Goal: Transaction & Acquisition: Purchase product/service

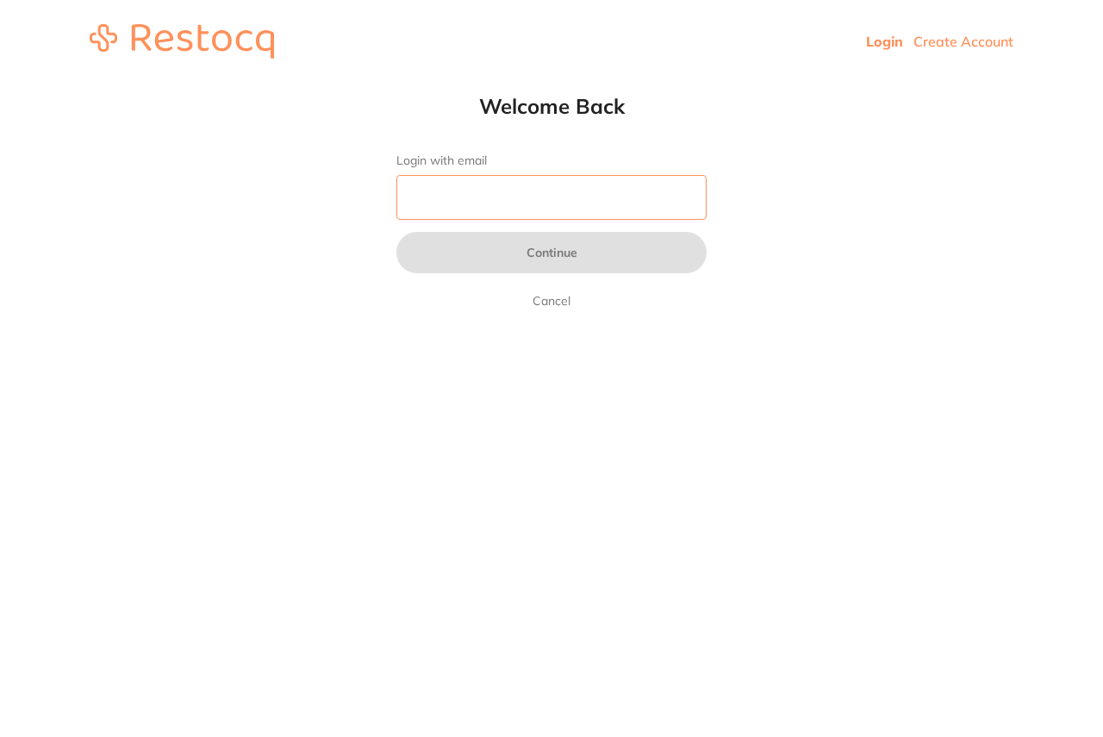
click at [467, 202] on input "Login with email" at bounding box center [552, 197] width 310 height 45
type input "[EMAIL_ADDRESS][DOMAIN_NAME]"
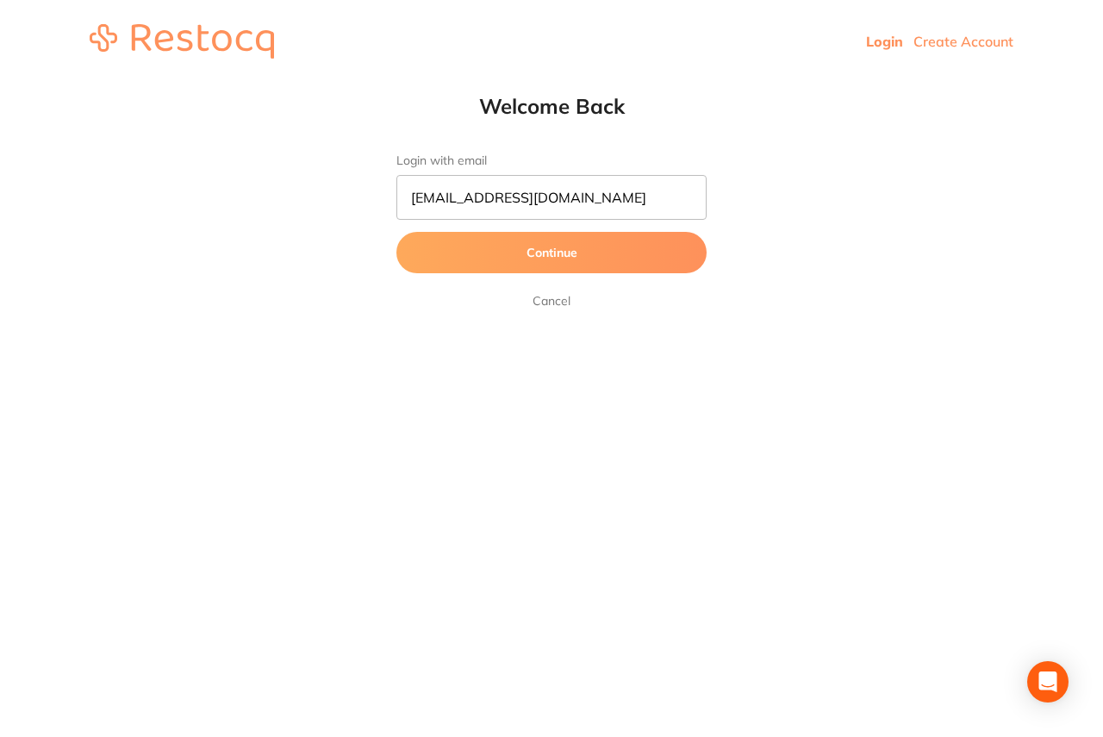
click at [501, 249] on button "Continue" at bounding box center [552, 252] width 310 height 41
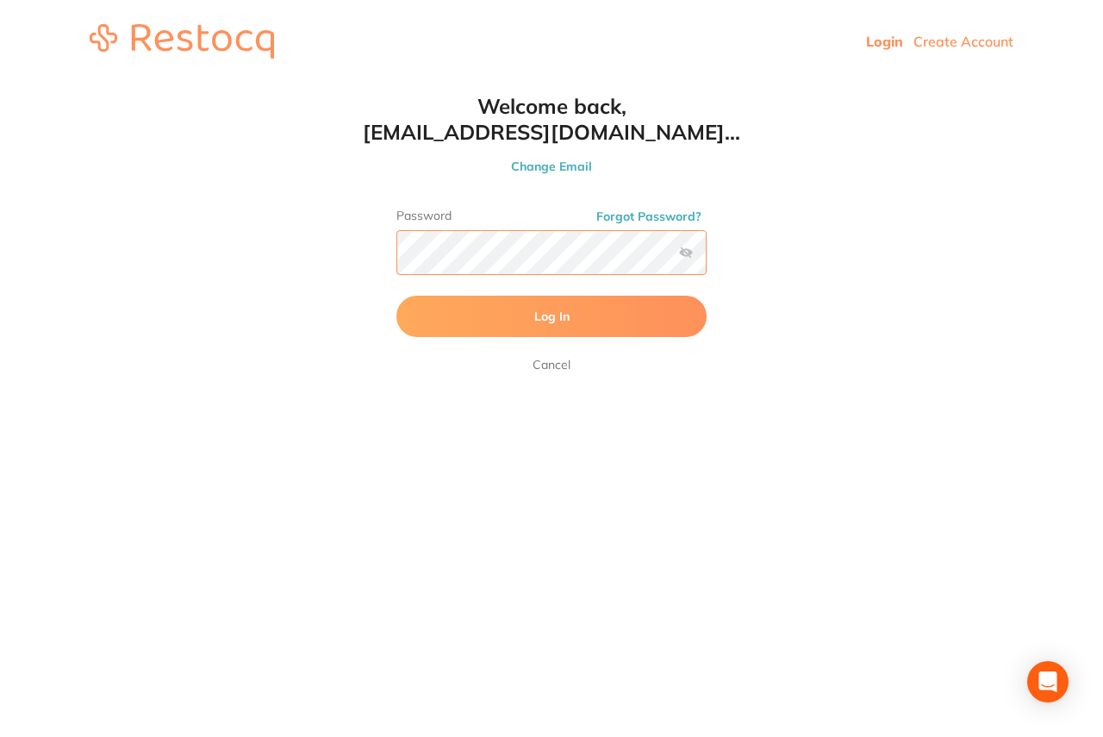
click at [397, 296] on button "Log In" at bounding box center [552, 316] width 310 height 41
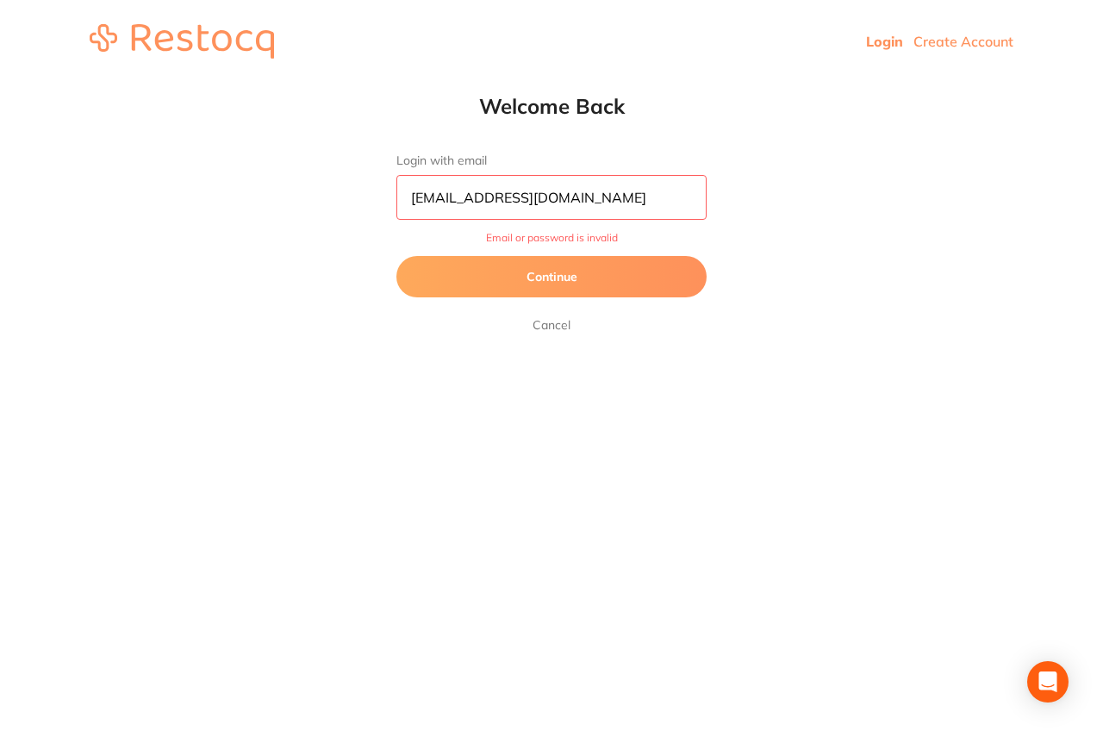
click at [611, 284] on button "Continue" at bounding box center [552, 276] width 310 height 41
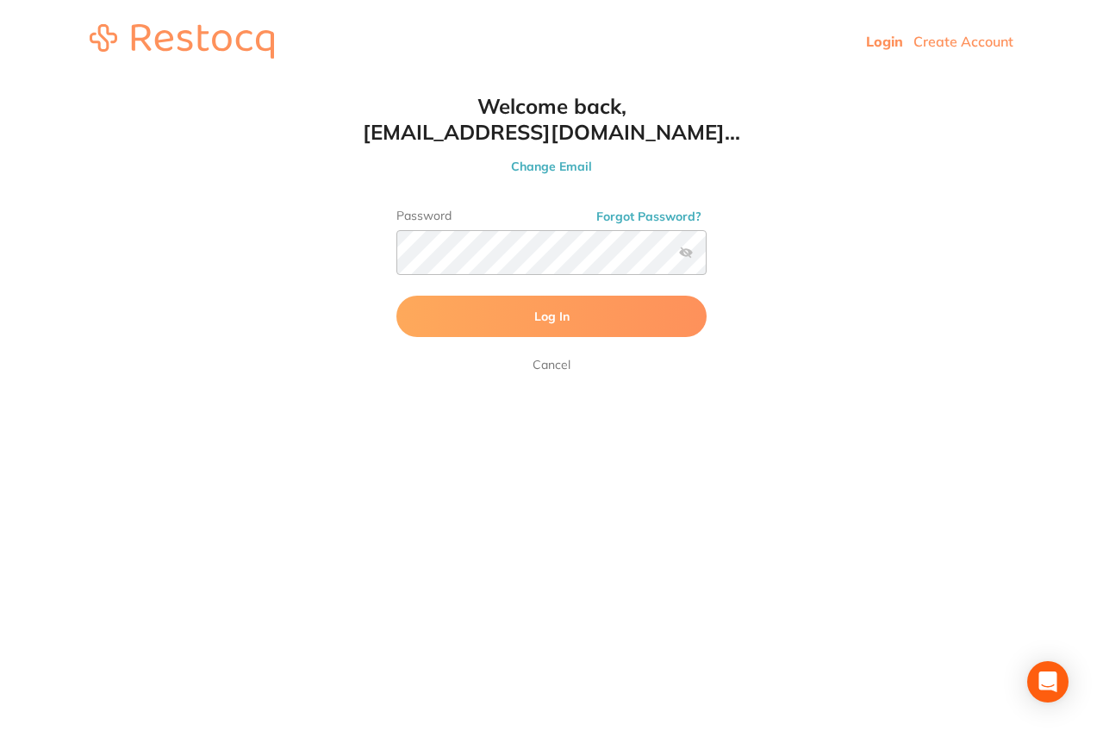
click at [686, 250] on label at bounding box center [686, 253] width 14 height 14
click at [707, 258] on input "checkbox" at bounding box center [707, 258] width 0 height 0
click at [397, 296] on button "Log In" at bounding box center [552, 316] width 310 height 41
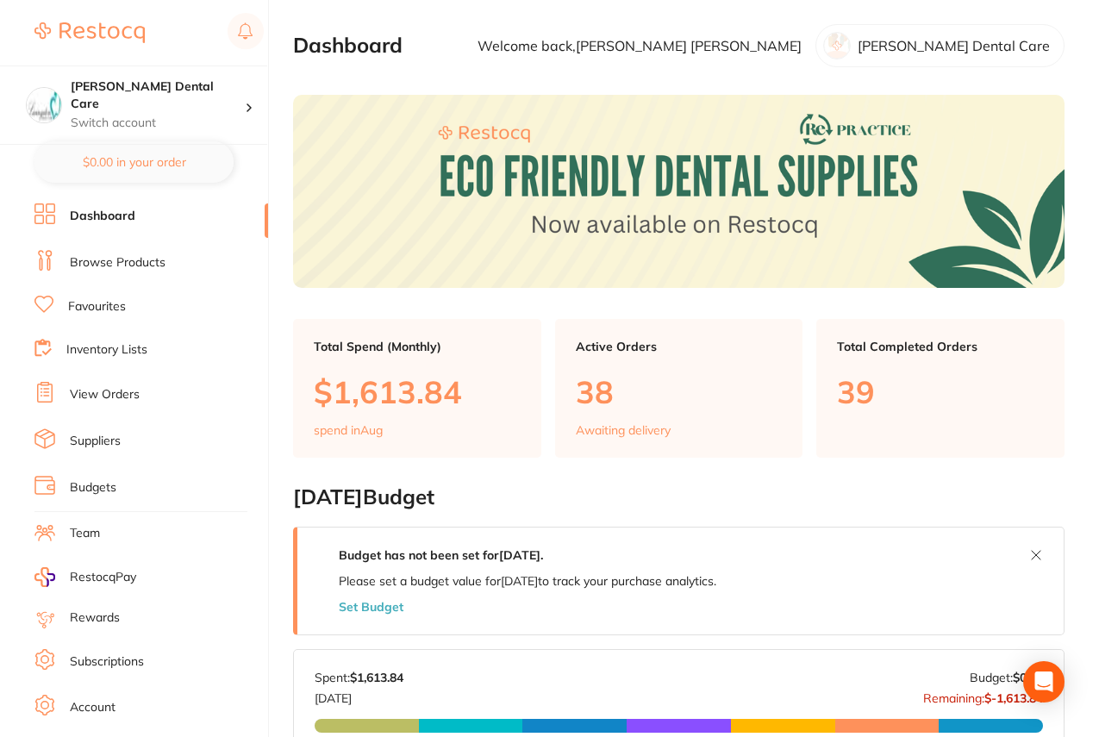
click at [114, 396] on link "View Orders" at bounding box center [105, 394] width 70 height 17
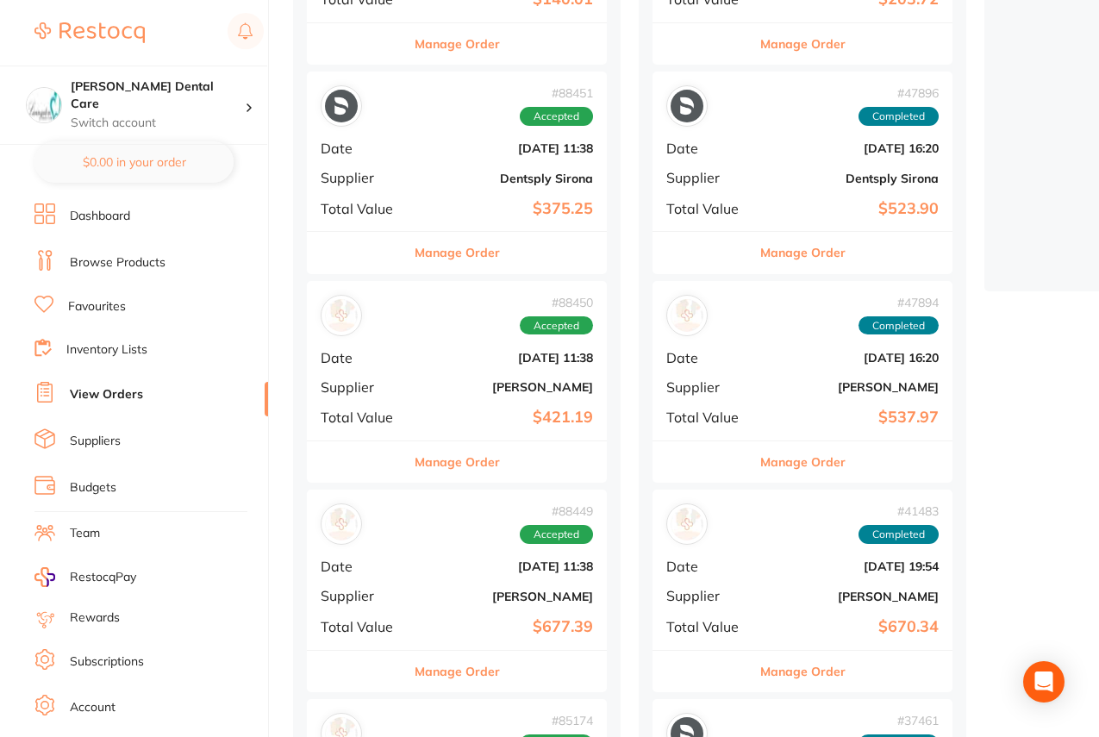
scroll to position [431, 0]
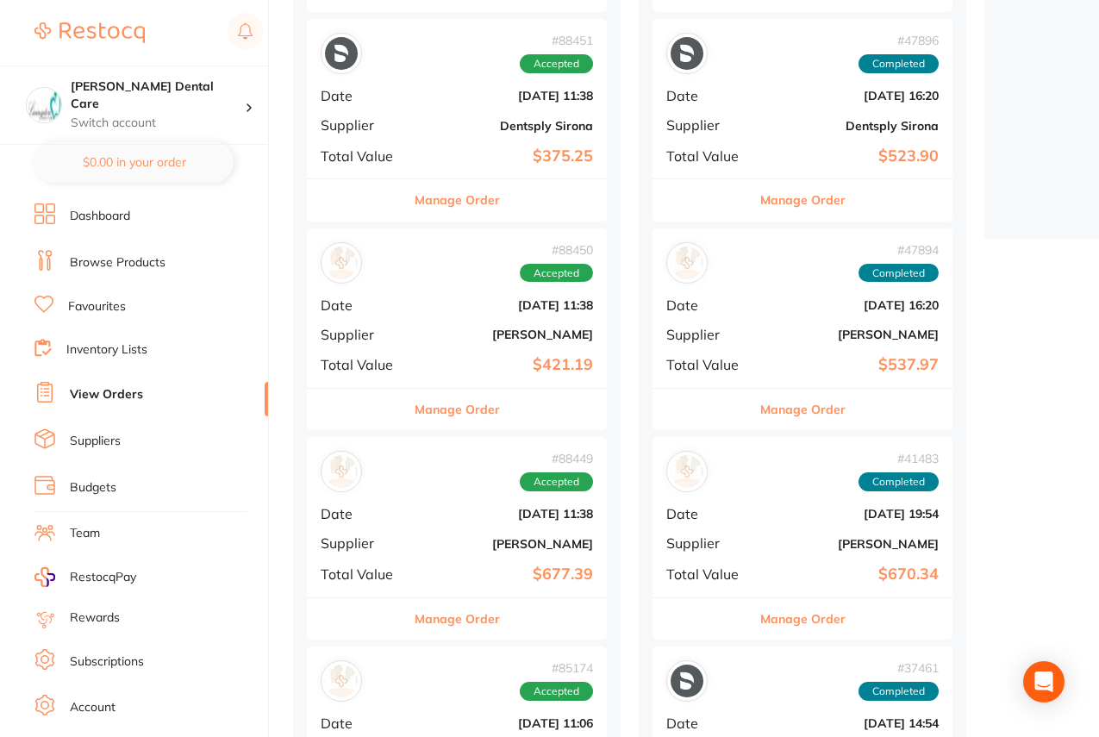
click at [444, 555] on div "# 88449 Accepted Date [DATE] 11:38 Supplier [PERSON_NAME] Total Value $677.39" at bounding box center [457, 516] width 300 height 159
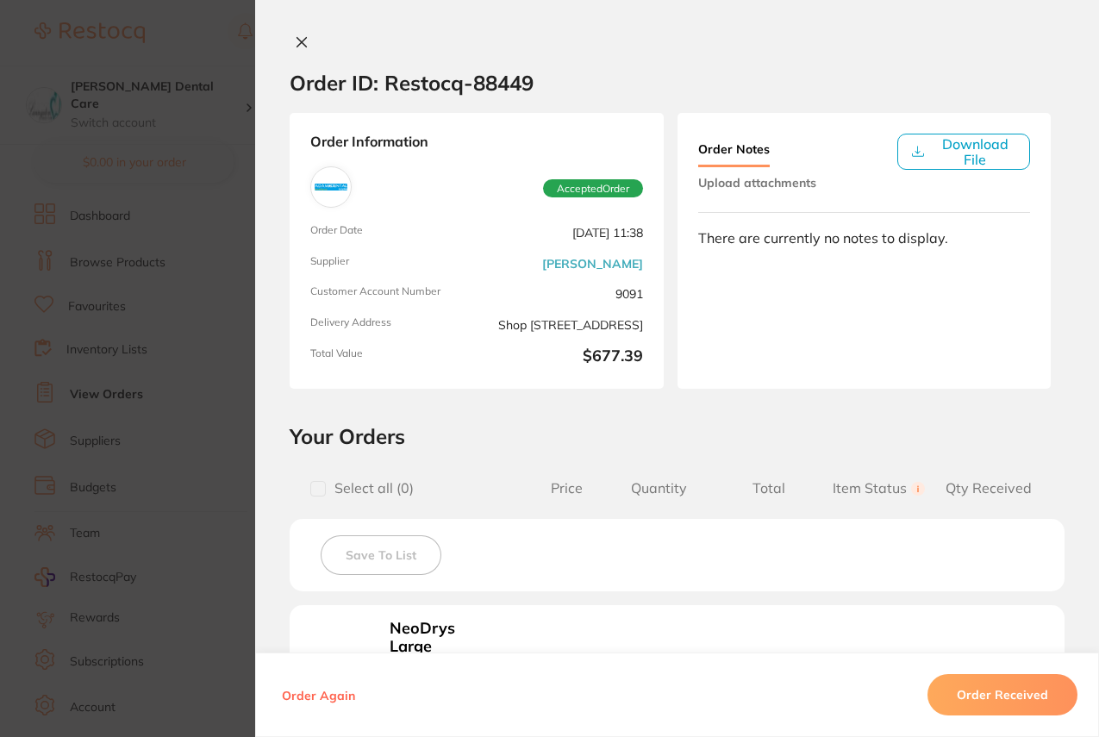
scroll to position [345, 0]
click at [304, 45] on button at bounding box center [302, 43] width 24 height 18
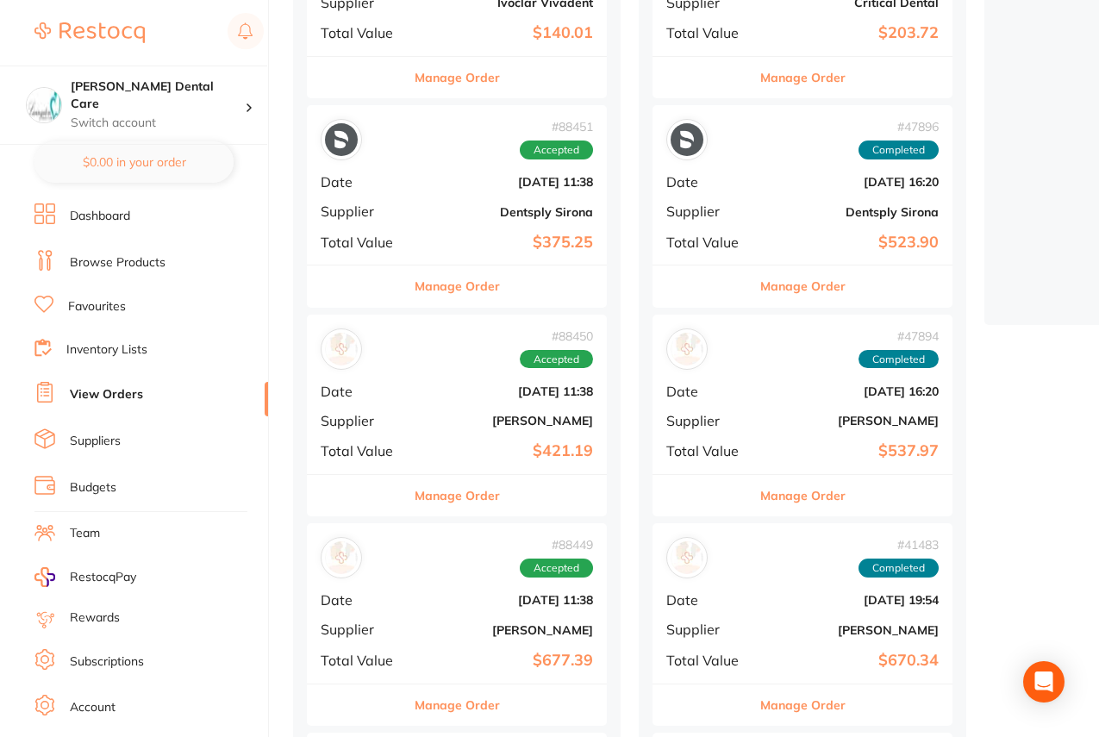
click at [134, 264] on link "Browse Products" at bounding box center [118, 262] width 96 height 17
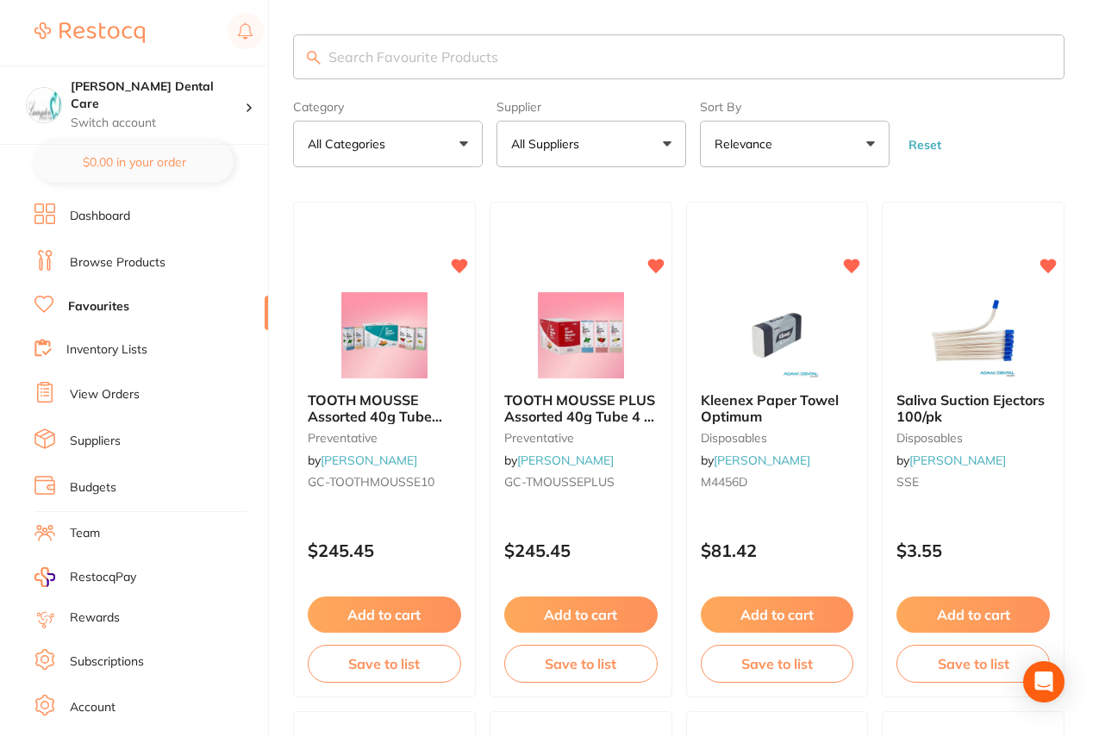
click at [424, 58] on input "search" at bounding box center [678, 56] width 771 height 45
type input "paper towels"
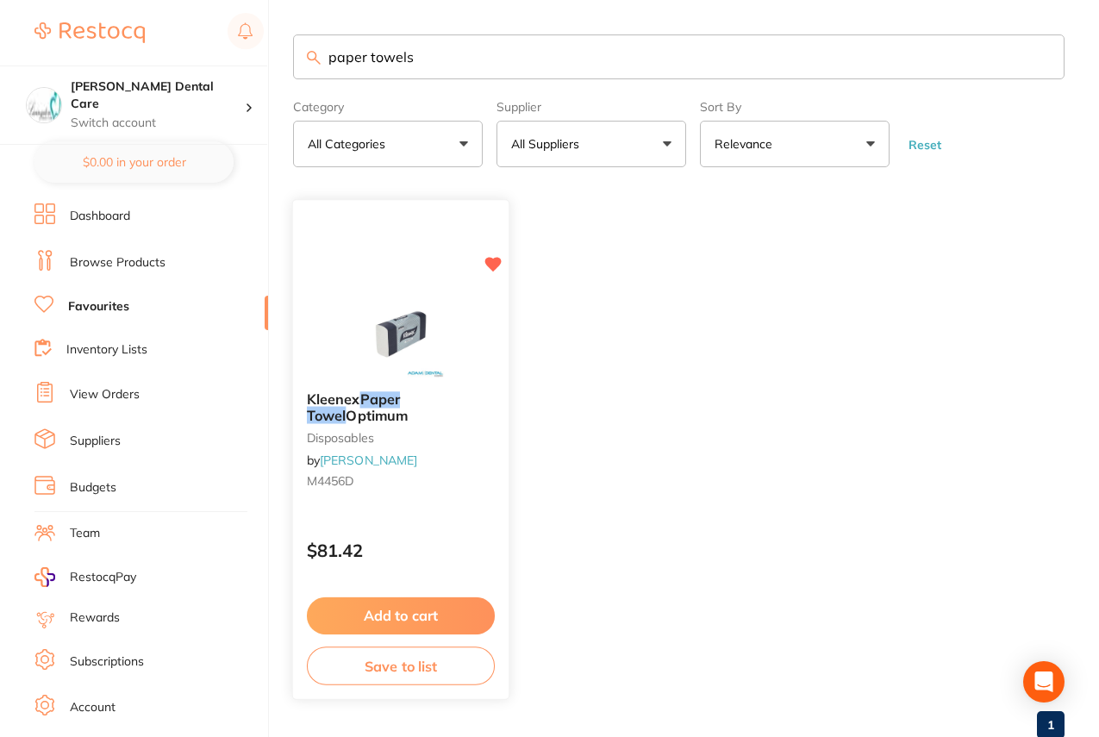
click at [488, 265] on icon at bounding box center [493, 265] width 16 height 15
click at [153, 264] on link "Browse Products" at bounding box center [118, 262] width 96 height 17
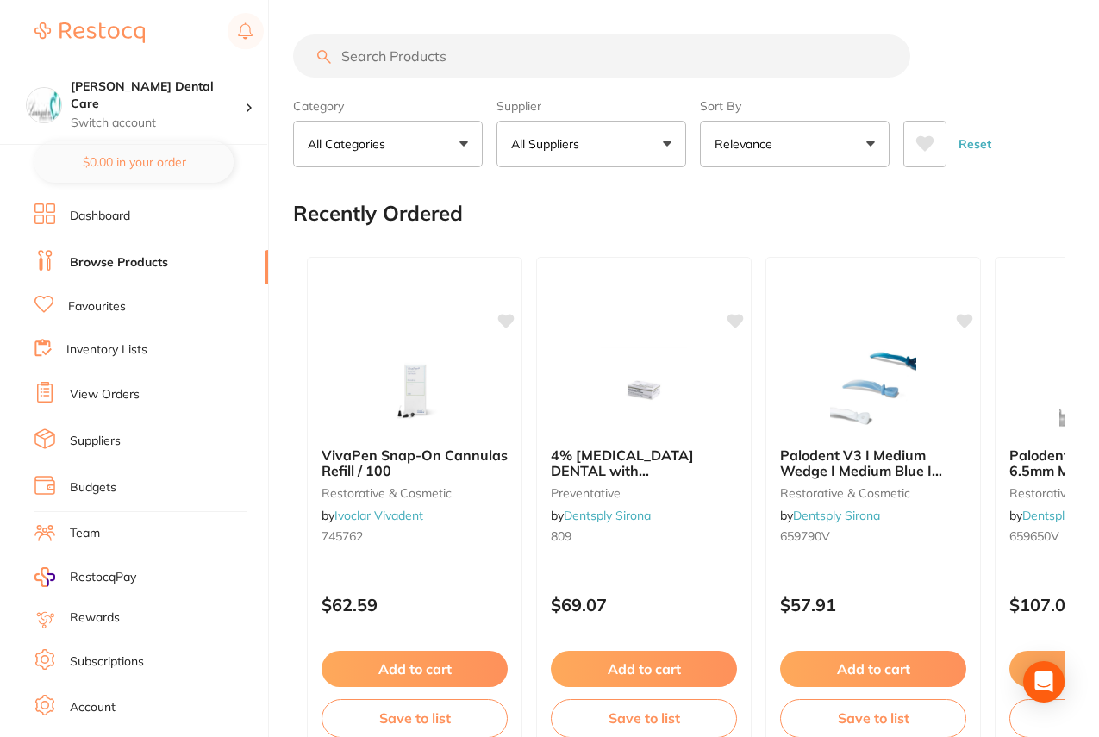
click at [596, 148] on button "All Suppliers" at bounding box center [591, 144] width 190 height 47
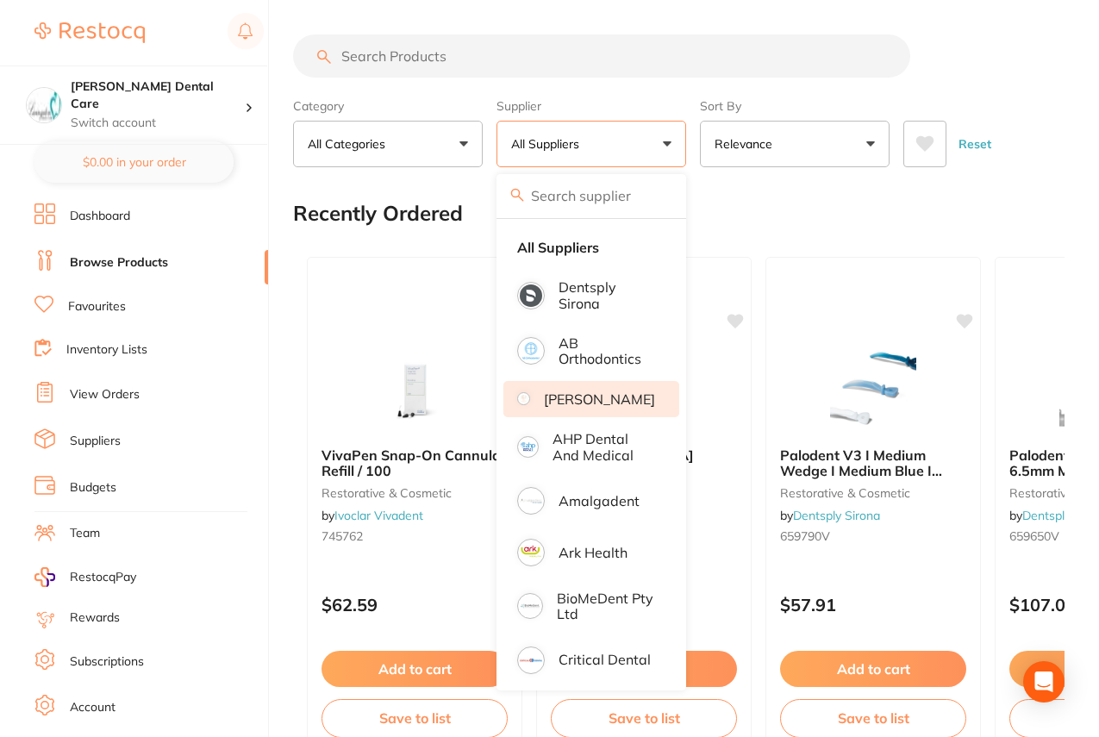
click at [596, 416] on li "[PERSON_NAME]" at bounding box center [591, 399] width 176 height 36
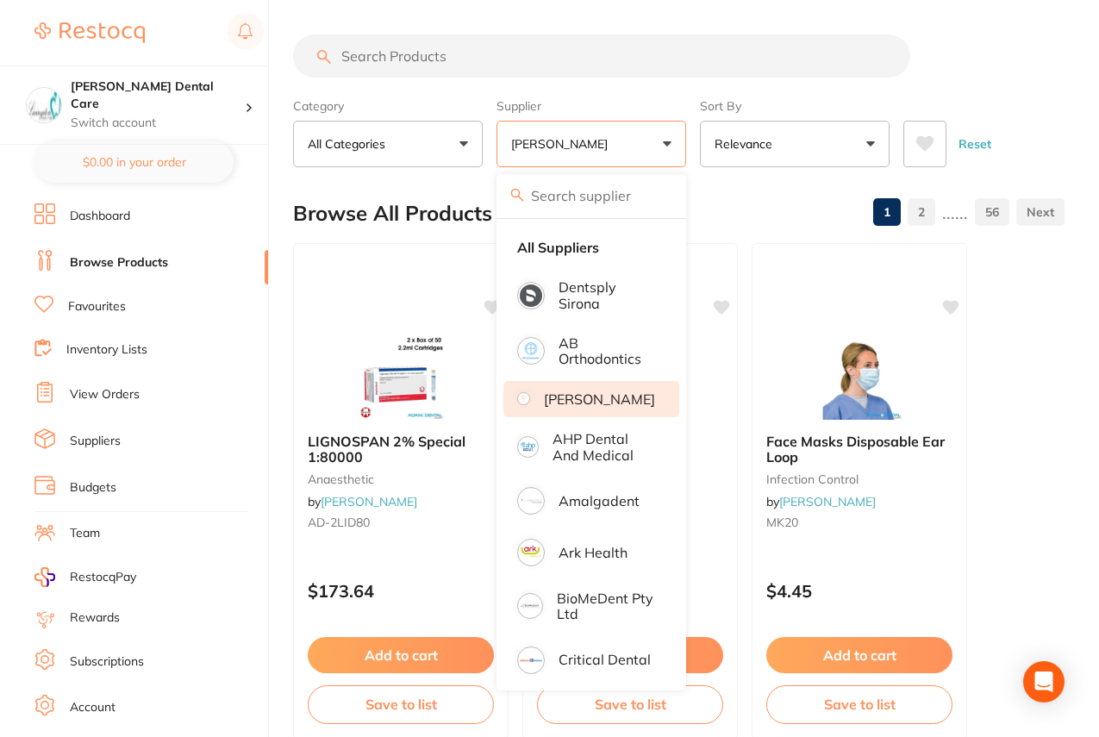
click at [406, 59] on input "search" at bounding box center [601, 55] width 617 height 43
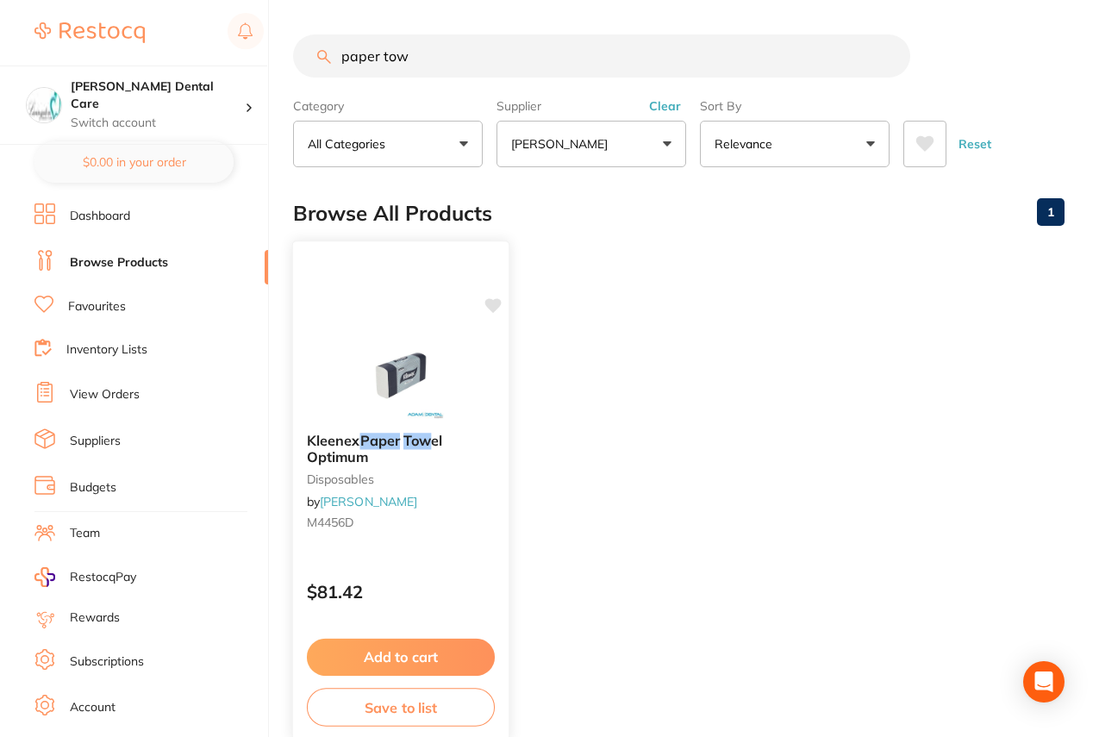
click at [365, 435] on em "Paper" at bounding box center [380, 440] width 40 height 17
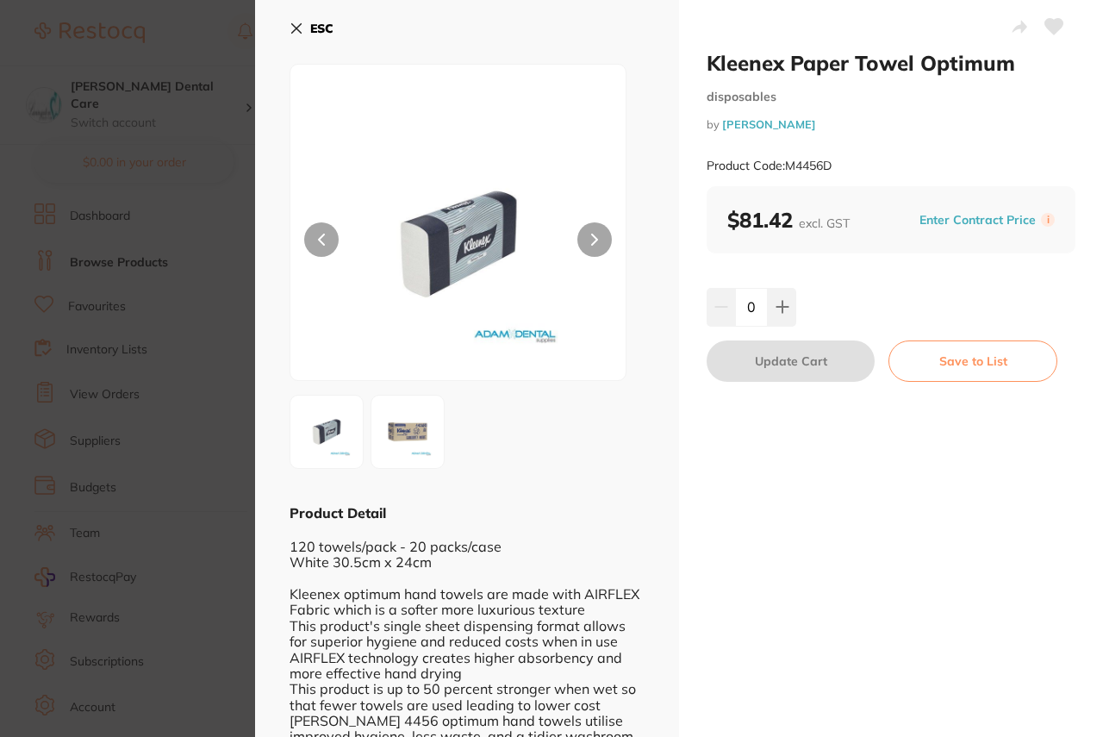
click at [292, 28] on icon at bounding box center [297, 29] width 14 height 14
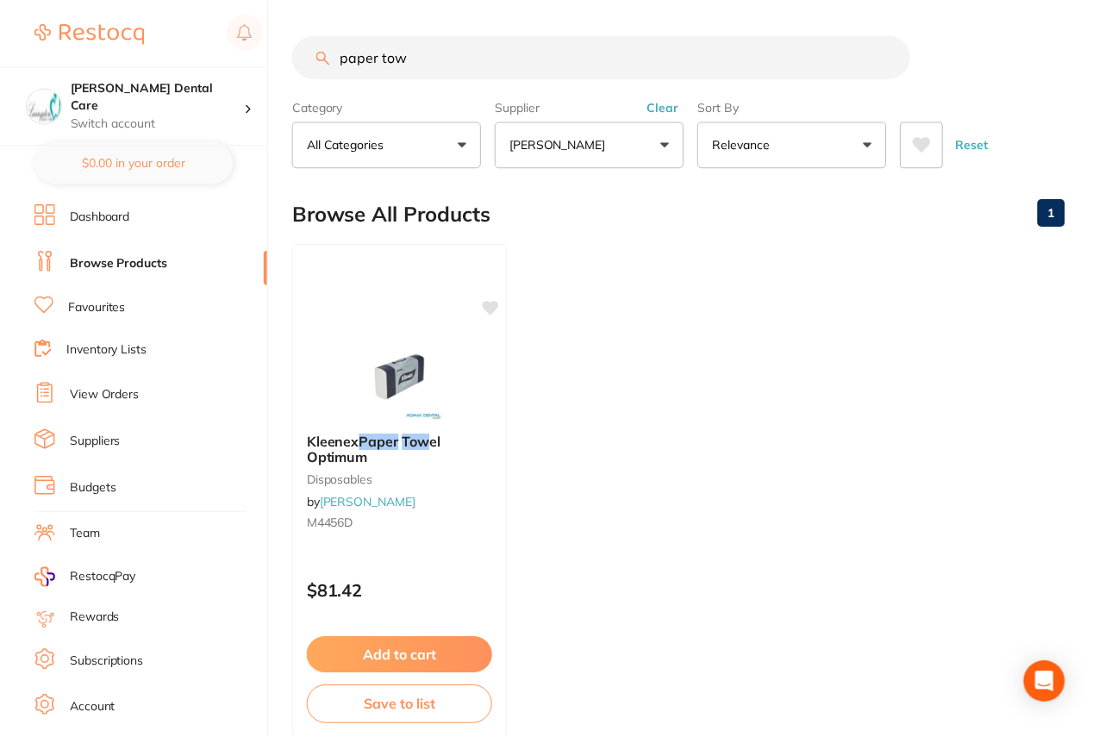
scroll to position [91, 0]
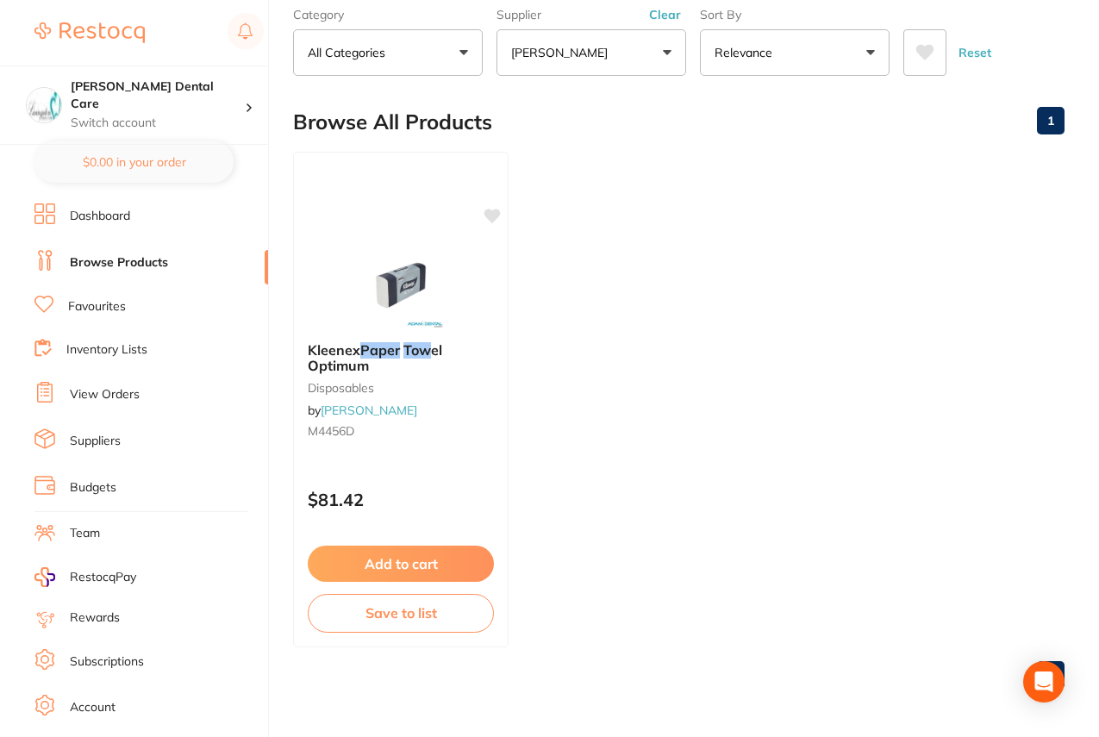
click at [670, 61] on button "[PERSON_NAME]" at bounding box center [591, 52] width 190 height 47
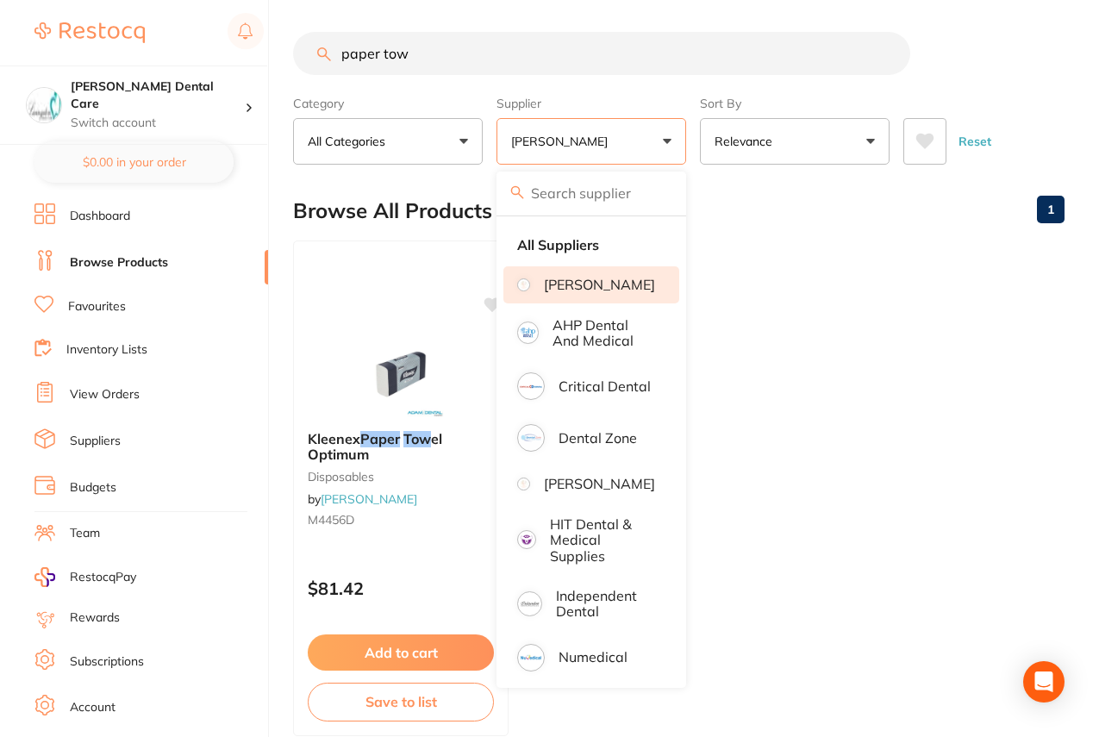
scroll to position [0, 0]
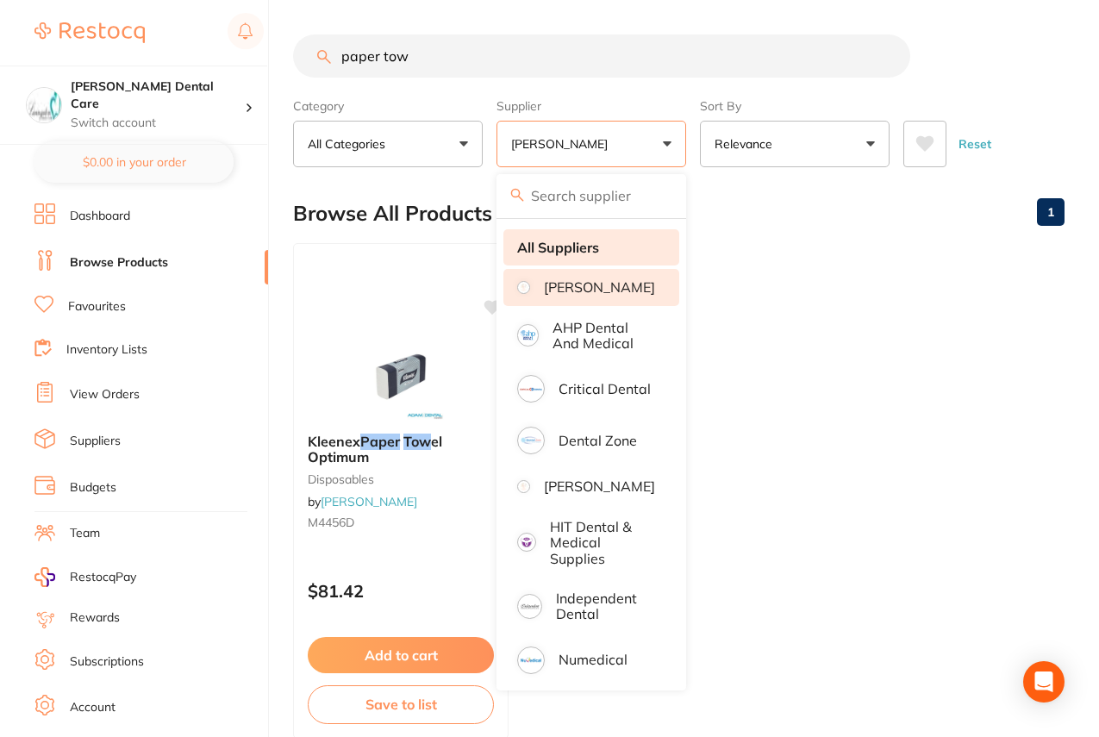
click at [580, 245] on strong "All Suppliers" at bounding box center [558, 248] width 82 height 16
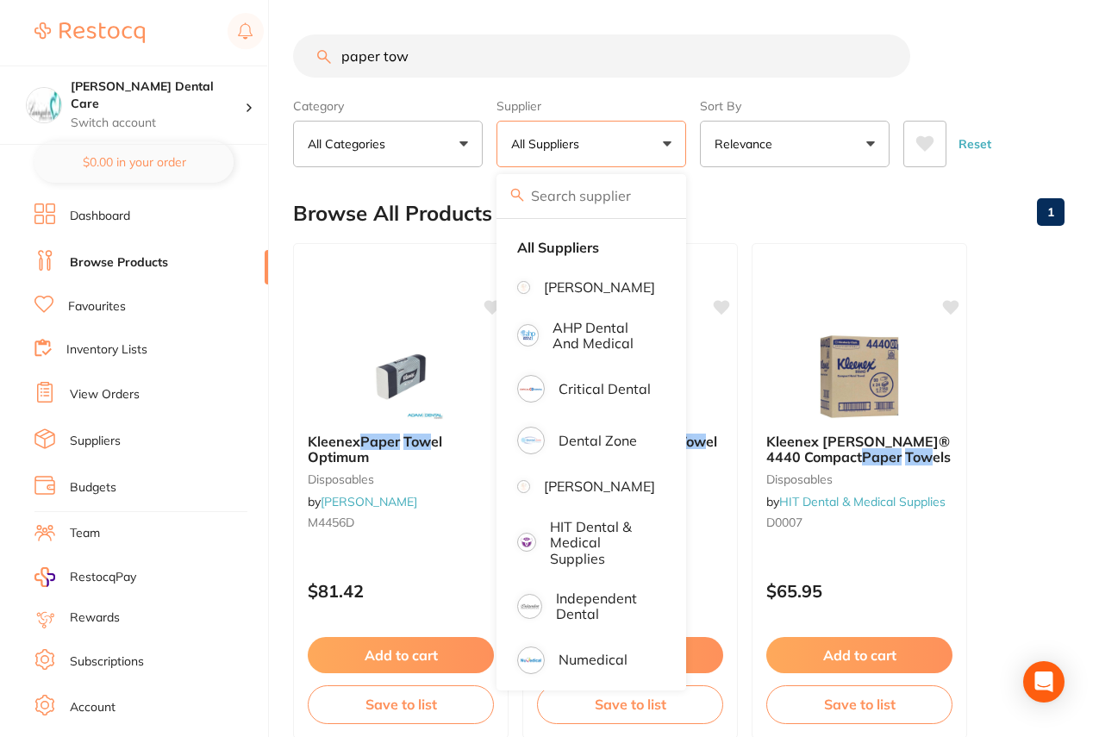
click at [439, 66] on input "paper tow" at bounding box center [601, 55] width 617 height 43
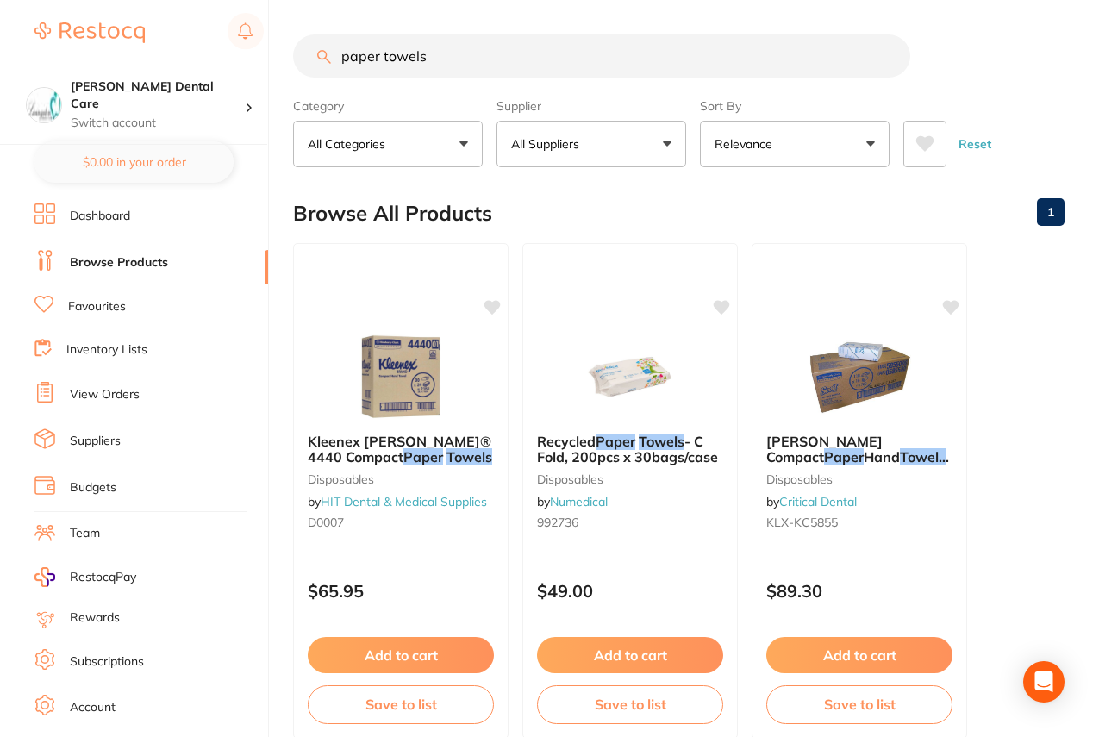
scroll to position [1, 0]
drag, startPoint x: 434, startPoint y: 61, endPoint x: 320, endPoint y: 68, distance: 114.8
click at [320, 68] on input "paper towels" at bounding box center [601, 55] width 617 height 43
type input "compact paper towels"
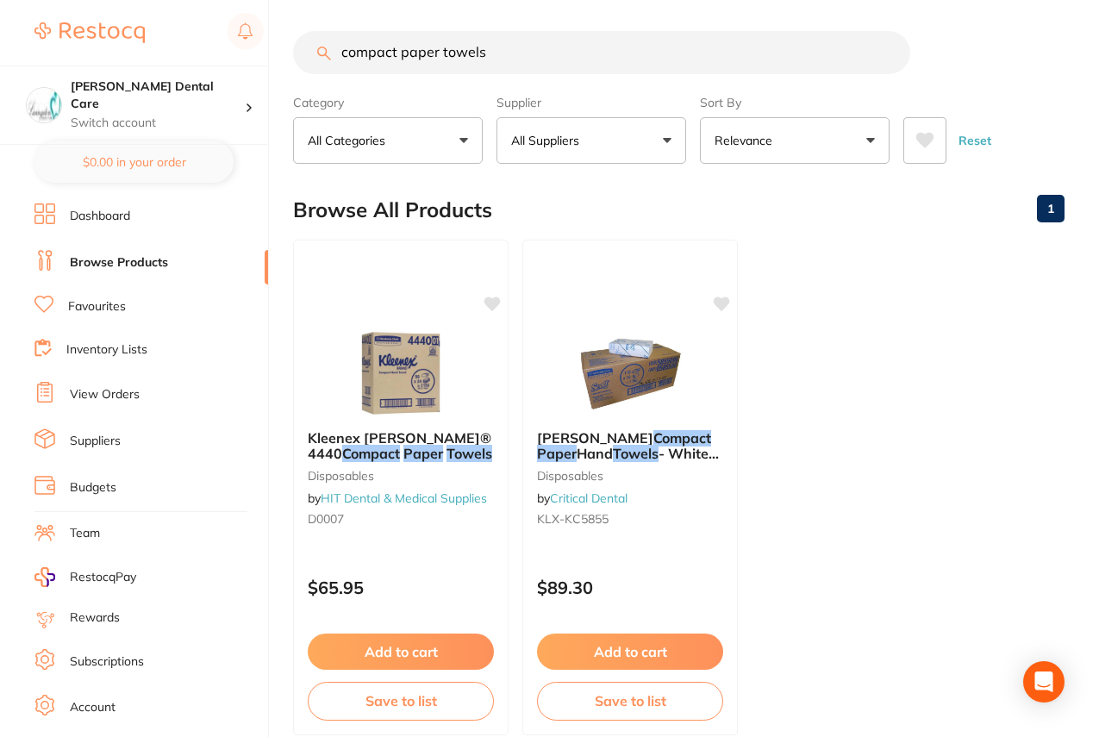
scroll to position [0, 0]
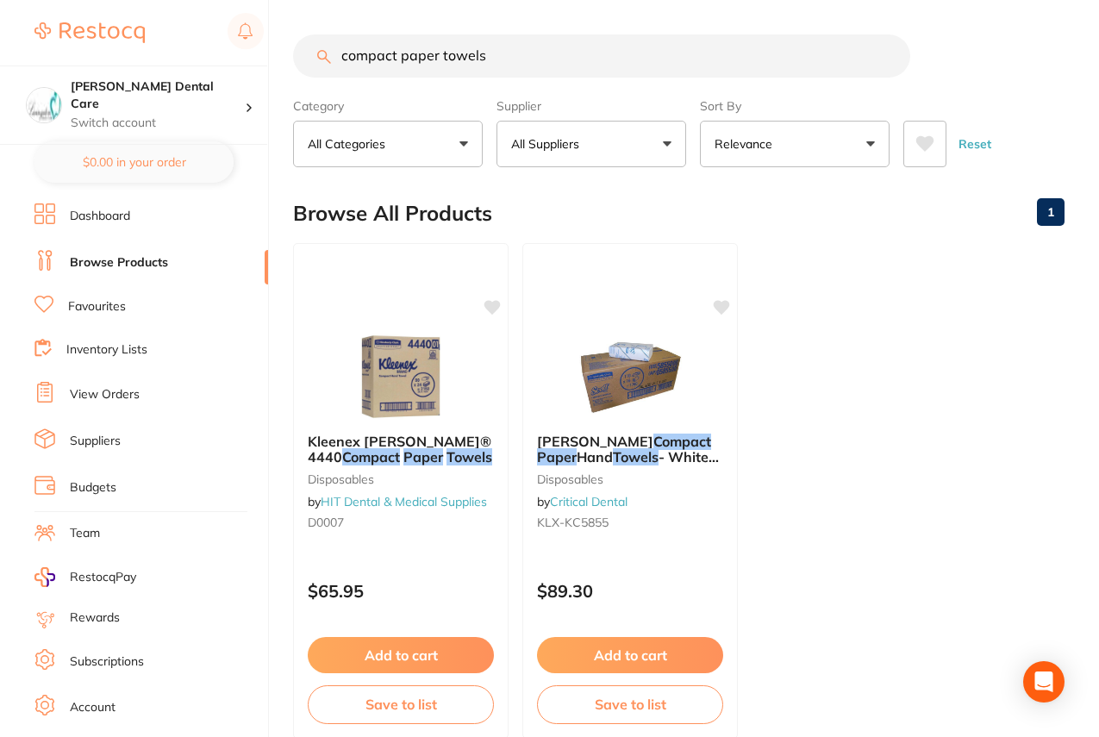
click at [96, 217] on link "Dashboard" at bounding box center [100, 216] width 60 height 17
